Goal: Check status: Check status

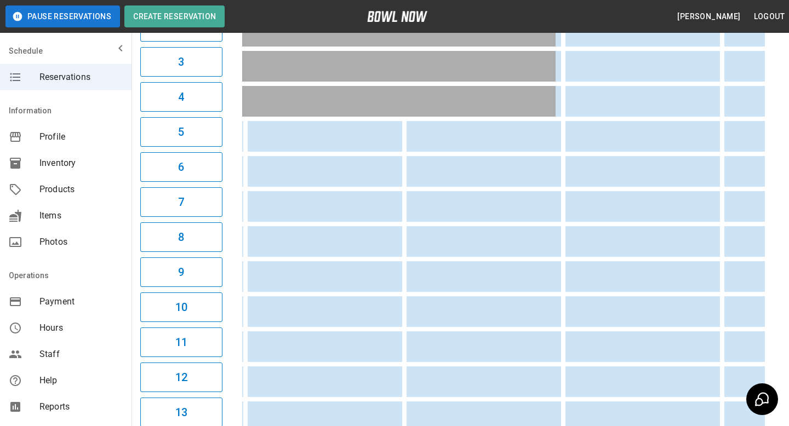
scroll to position [0, 797]
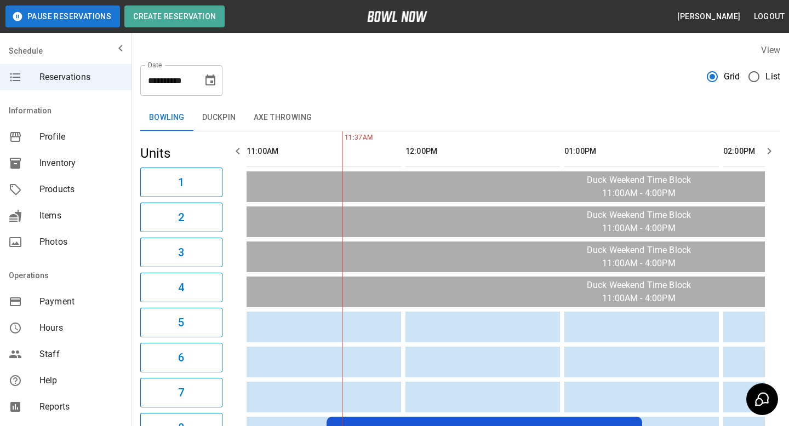
click at [217, 80] on button "Choose date, selected date is Aug 23, 2025" at bounding box center [210, 81] width 22 height 22
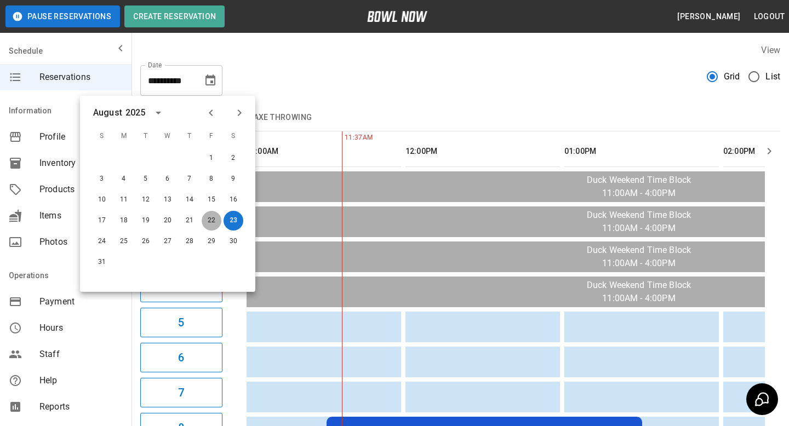
click at [211, 226] on button "22" at bounding box center [212, 221] width 20 height 20
type input "**********"
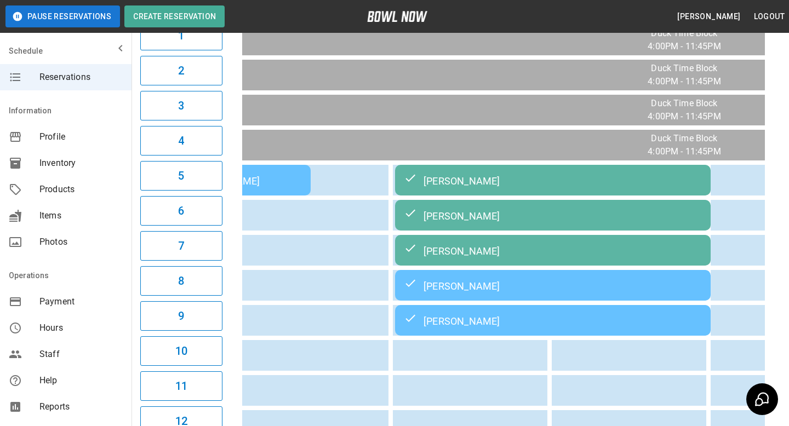
click at [433, 278] on td "[PERSON_NAME]" at bounding box center [552, 285] width 315 height 31
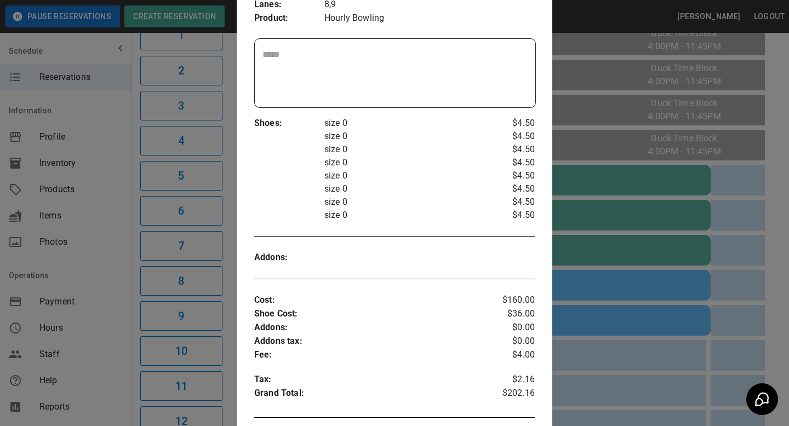
click at [630, 237] on div at bounding box center [394, 213] width 789 height 426
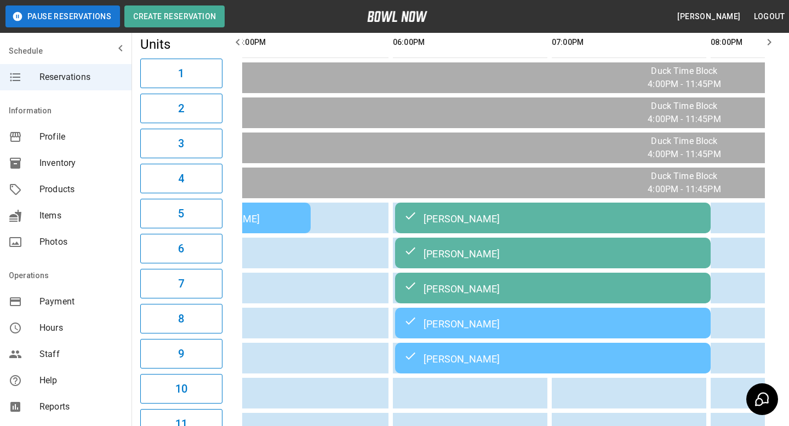
click at [483, 329] on div "[PERSON_NAME]" at bounding box center [553, 323] width 298 height 13
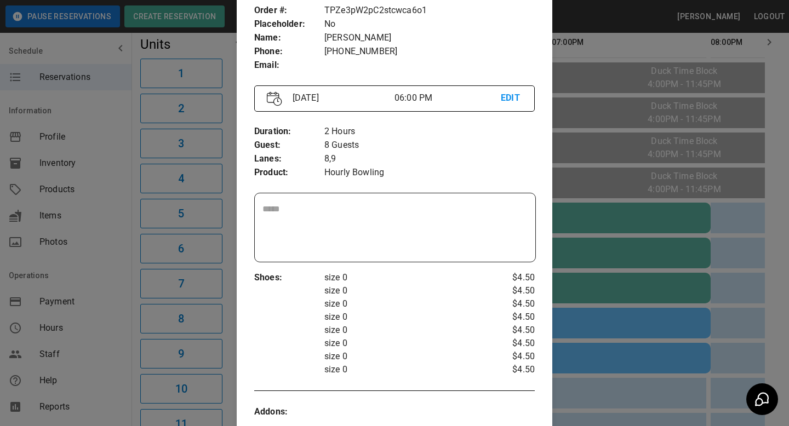
scroll to position [62, 0]
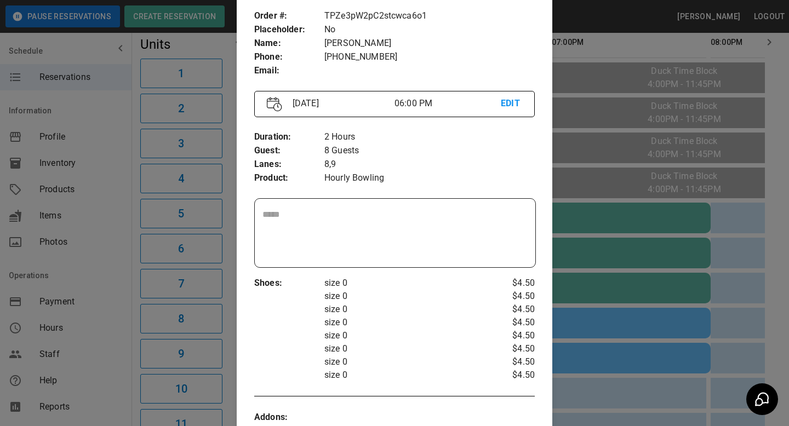
click at [632, 248] on div at bounding box center [394, 213] width 789 height 426
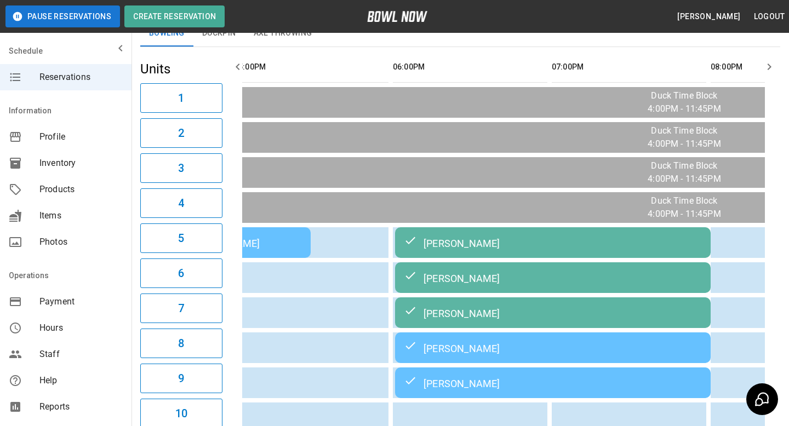
scroll to position [84, 0]
click at [426, 268] on td "[PERSON_NAME]" at bounding box center [552, 278] width 315 height 31
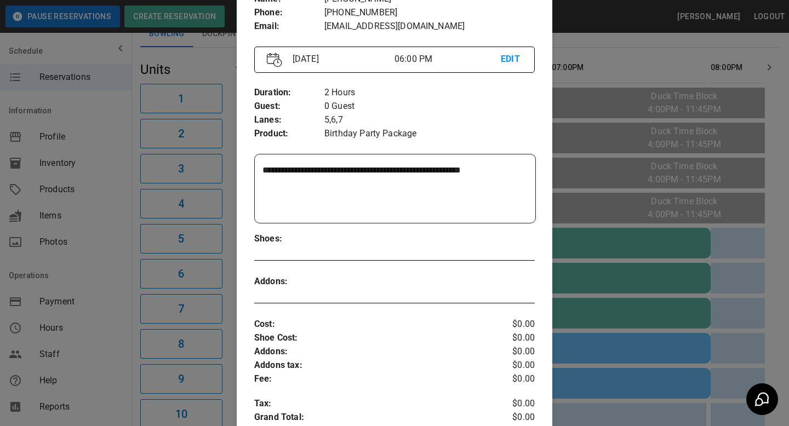
scroll to position [103, 0]
